Goal: Communication & Community: Ask a question

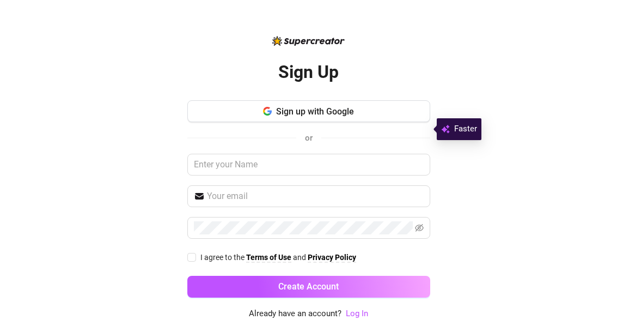
click at [394, 123] on button "Sign up with Google" at bounding box center [308, 112] width 243 height 22
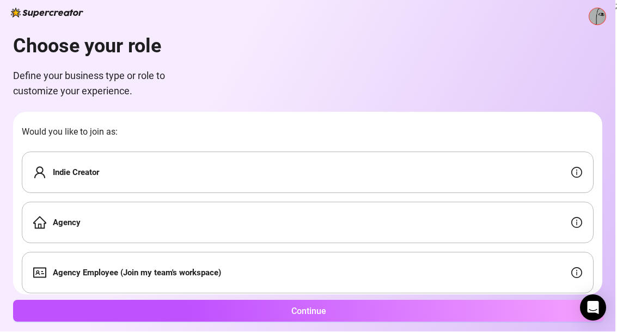
click at [382, 224] on div "Agency" at bounding box center [308, 222] width 572 height 41
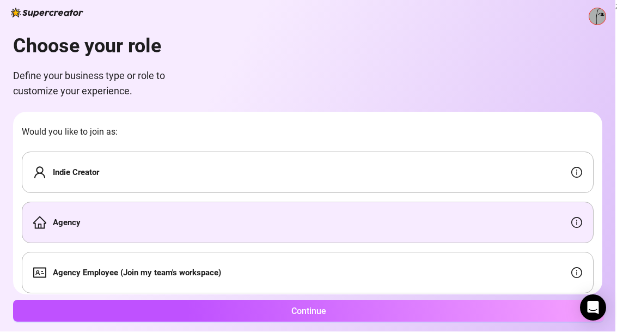
click at [371, 322] on button "Continue" at bounding box center [308, 311] width 591 height 22
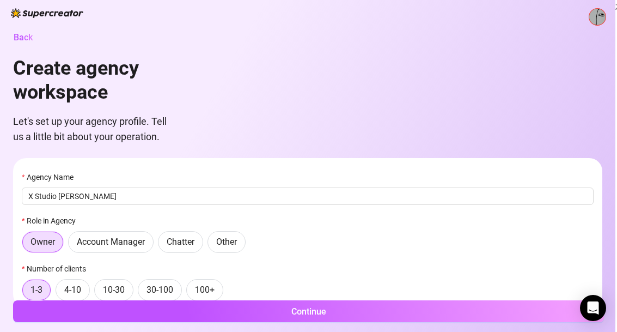
type input "X Studio [PERSON_NAME]"
click at [354, 309] on button "Continue" at bounding box center [308, 311] width 591 height 22
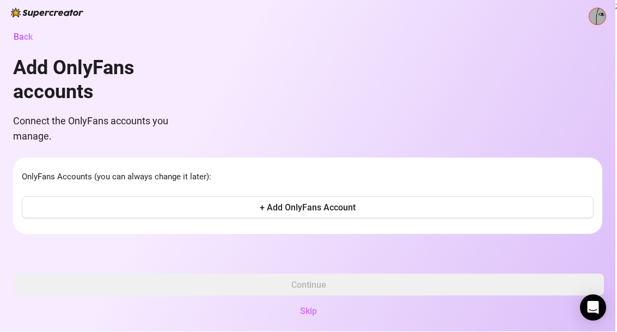
click at [313, 316] on span "Skip" at bounding box center [308, 311] width 17 height 10
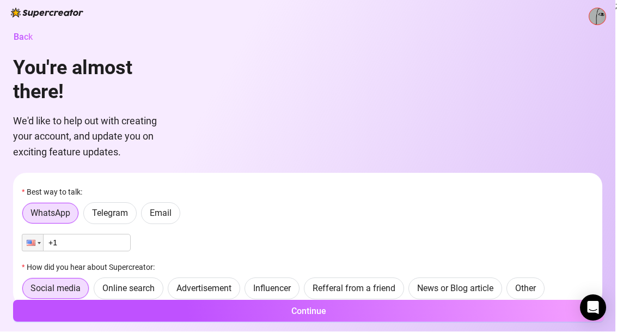
click at [163, 208] on span "Email" at bounding box center [161, 213] width 22 height 10
click at [144, 216] on input "Email" at bounding box center [144, 216] width 0 height 0
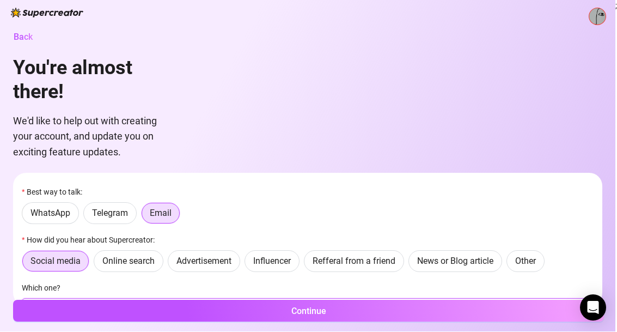
click at [280, 302] on input "Which one?" at bounding box center [308, 306] width 572 height 17
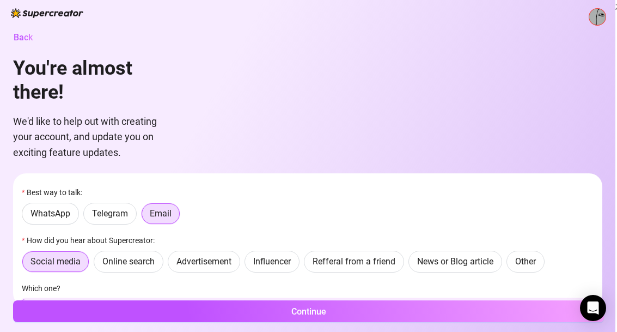
type input "X or Twitter"
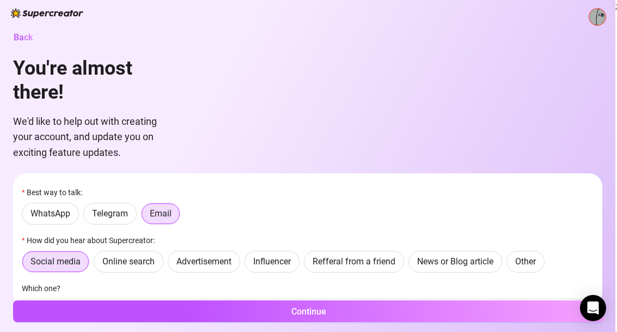
click at [403, 318] on button "Continue" at bounding box center [308, 311] width 591 height 22
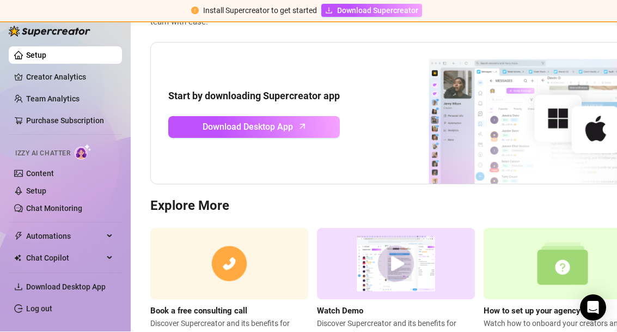
click at [570, 278] on img at bounding box center [563, 263] width 158 height 71
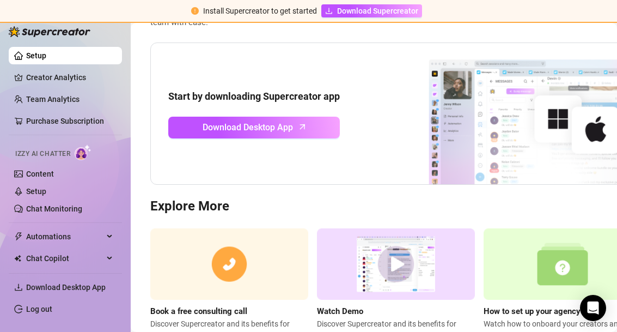
click at [73, 75] on link "Creator Analytics" at bounding box center [69, 77] width 87 height 17
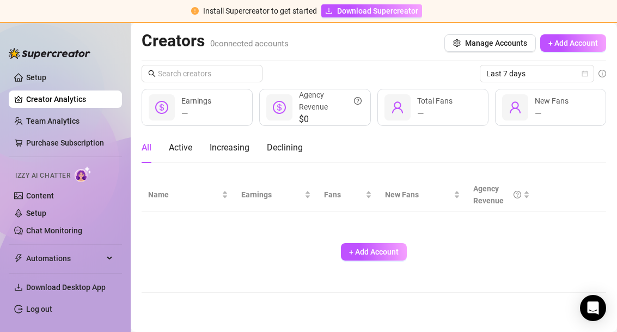
click at [85, 139] on link "Purchase Subscription" at bounding box center [69, 142] width 87 height 17
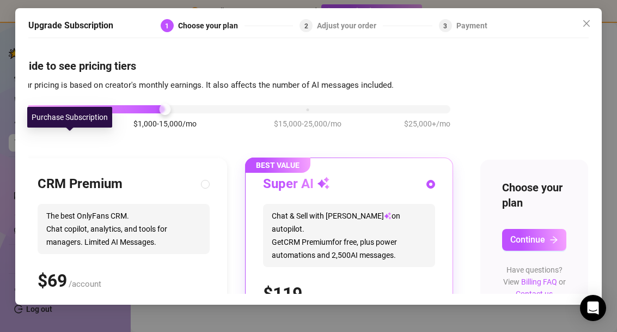
scroll to position [0, 30]
click at [543, 289] on link "Contact us" at bounding box center [534, 293] width 37 height 9
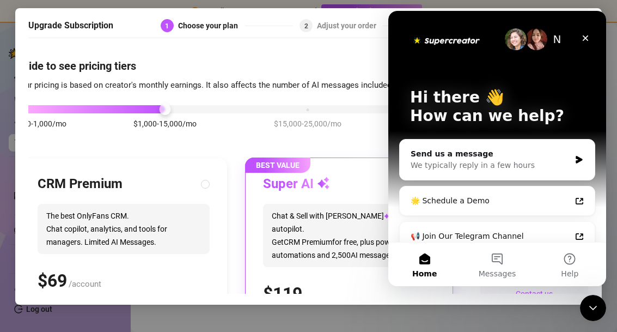
click at [540, 155] on div "Send us a message" at bounding box center [491, 153] width 160 height 11
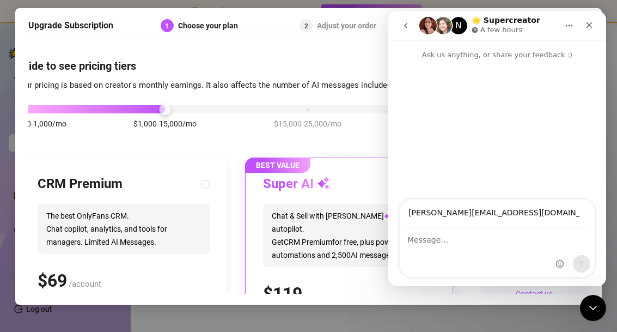
type input "[PERSON_NAME][EMAIL_ADDRESS][DOMAIN_NAME]"
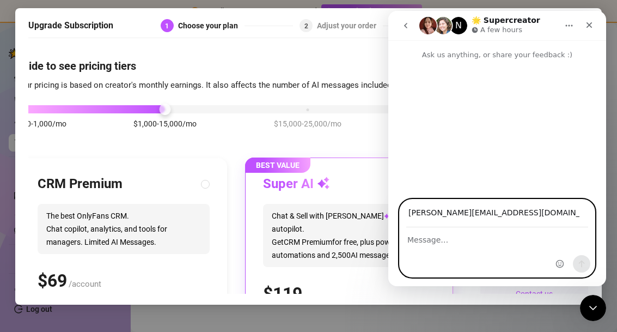
click at [451, 242] on textarea "Message…" at bounding box center [497, 237] width 195 height 19
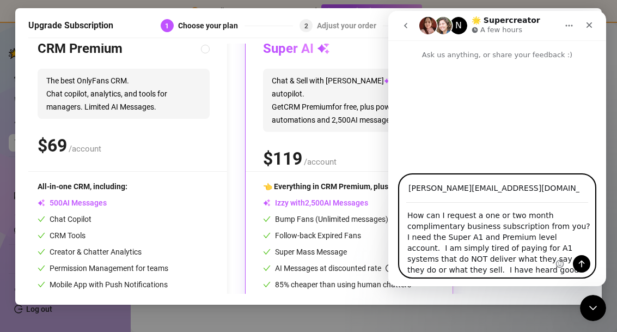
scroll to position [9, 0]
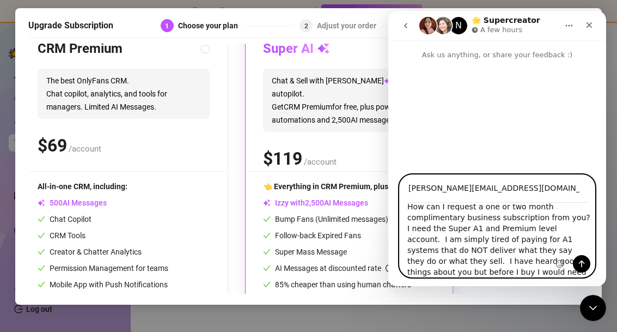
type textarea "How can I request a one or two month complimentary business subscription from y…"
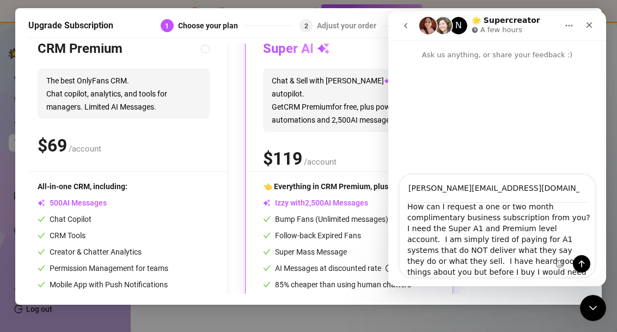
click at [584, 269] on button "Send a message…" at bounding box center [581, 263] width 17 height 17
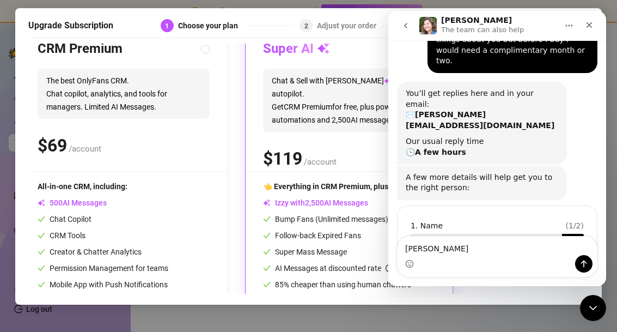
scroll to position [135, 0]
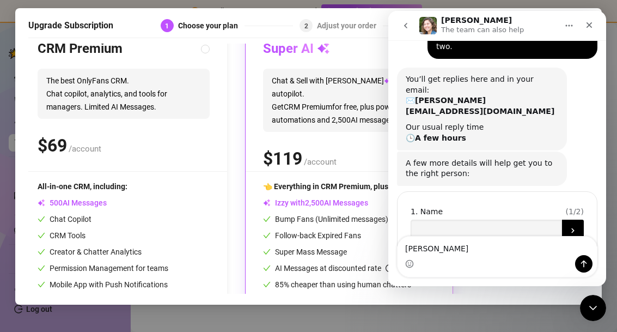
type textarea "[PERSON_NAME]"
click at [490, 219] on input "Name" at bounding box center [486, 230] width 151 height 22
type input "[PERSON_NAME]"
click at [573, 226] on icon "Submit" at bounding box center [573, 230] width 9 height 9
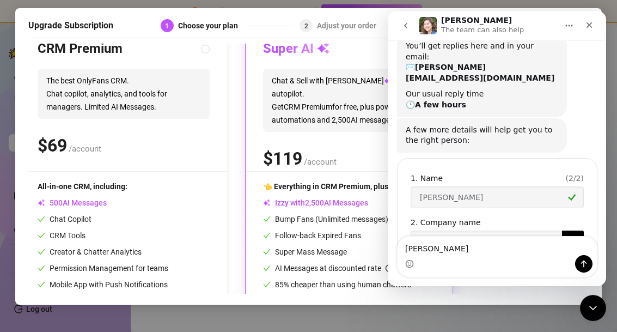
scroll to position [179, 0]
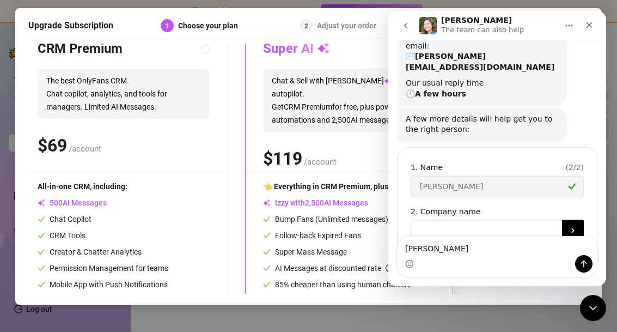
click at [517, 219] on input "Company name" at bounding box center [486, 230] width 151 height 22
type input "X Studio [PERSON_NAME]"
click at [575, 226] on icon "Submit" at bounding box center [573, 230] width 9 height 9
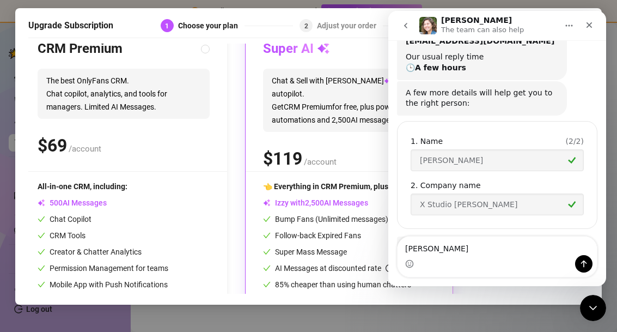
scroll to position [224, 0]
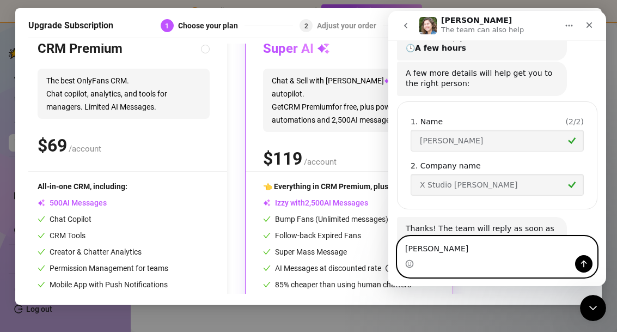
click at [406, 253] on textarea "[PERSON_NAME]" at bounding box center [497, 245] width 199 height 19
type textarea "E"
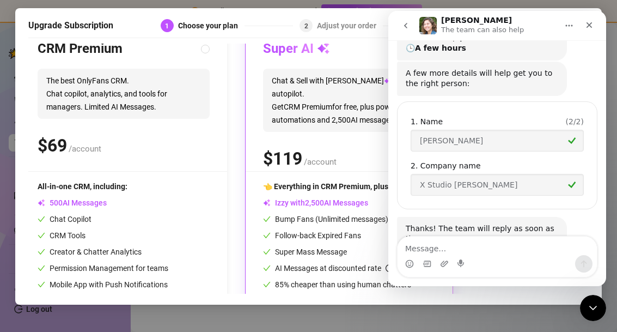
click at [410, 267] on circle "Emoji picker" at bounding box center [409, 263] width 7 height 7
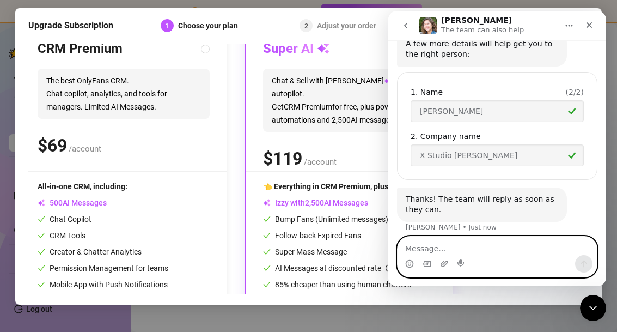
scroll to position [305, 0]
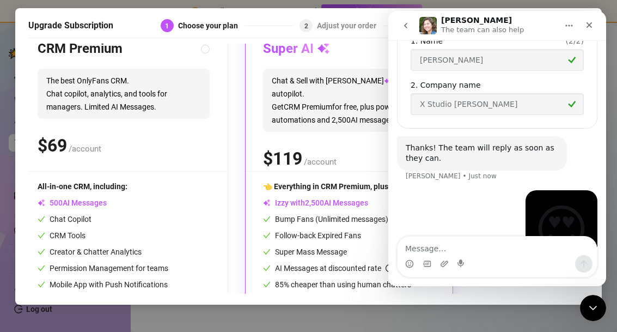
click at [413, 264] on circle "Emoji picker" at bounding box center [409, 263] width 7 height 7
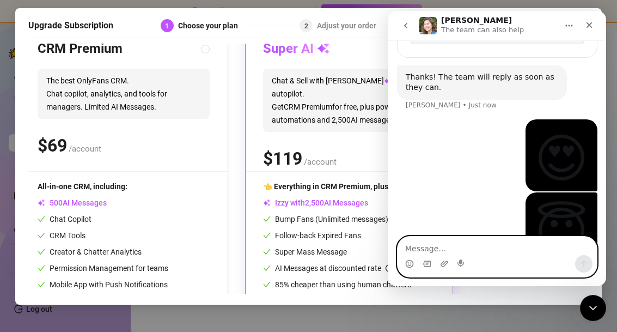
scroll to position [378, 0]
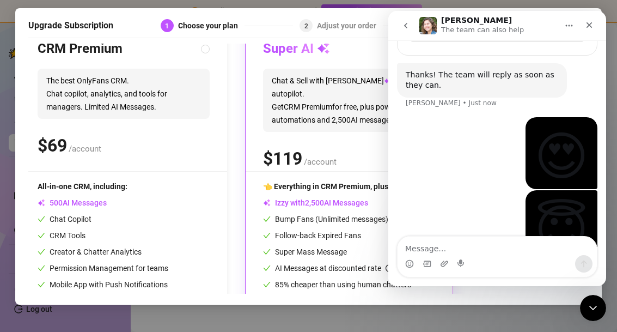
click at [596, 318] on div "Close Intercom Messenger" at bounding box center [593, 308] width 26 height 26
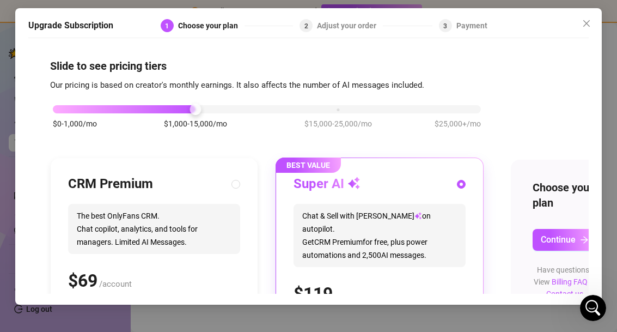
scroll to position [0, 0]
